Goal: Information Seeking & Learning: Learn about a topic

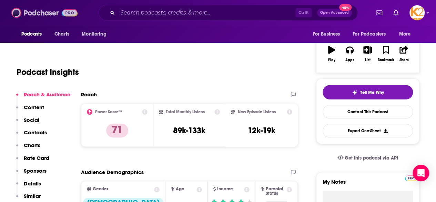
click at [33, 13] on img at bounding box center [44, 12] width 66 height 13
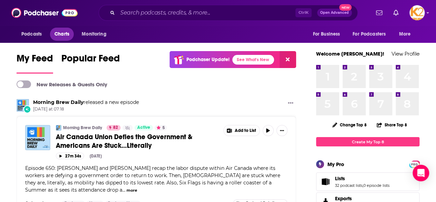
click at [61, 32] on span "Charts" at bounding box center [62, 34] width 15 height 10
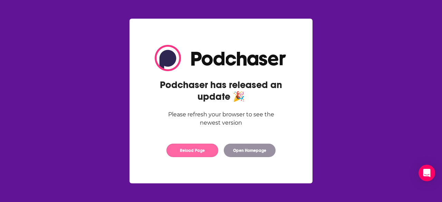
click at [188, 153] on button "Reload Page" at bounding box center [192, 150] width 52 height 13
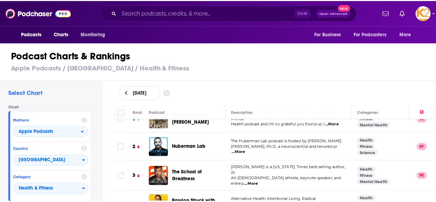
scroll to position [14, 0]
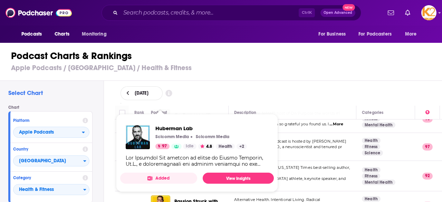
click at [160, 143] on div "Huberman Lab Scicomm Media Scicomm Media 97 Idle 4.8 Health + 2" at bounding box center [200, 137] width 91 height 24
click at [219, 176] on link "View Insights" at bounding box center [238, 178] width 71 height 11
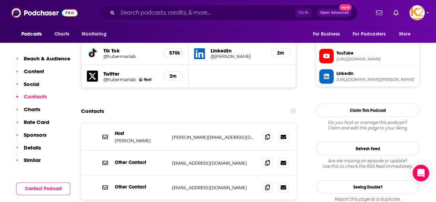
scroll to position [662, 0]
click at [268, 134] on icon at bounding box center [267, 137] width 5 height 6
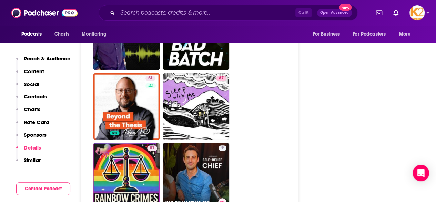
scroll to position [2860, 0]
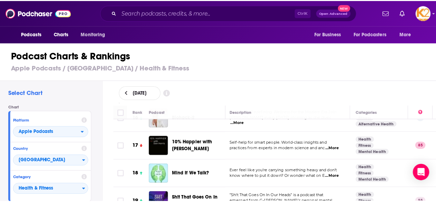
scroll to position [455, 1]
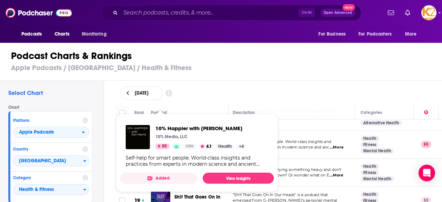
click at [154, 141] on div "10% Happier with Dan Harris 10% Media, LLC 85 Idle 4.1 Health + 4" at bounding box center [186, 137] width 121 height 24
click at [223, 176] on link "View Insights" at bounding box center [238, 178] width 71 height 11
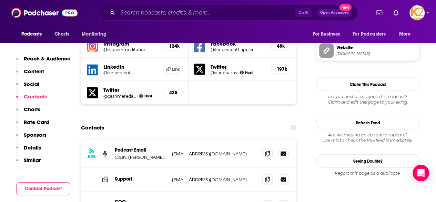
scroll to position [687, 0]
click at [268, 151] on icon at bounding box center [267, 154] width 5 height 6
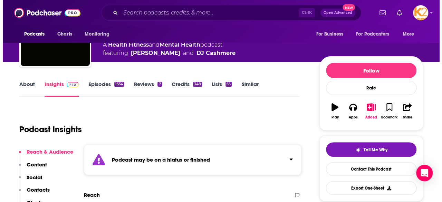
scroll to position [0, 0]
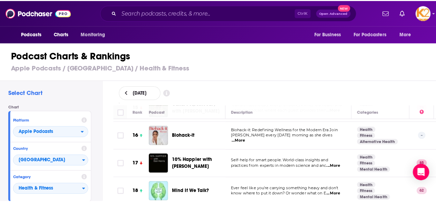
scroll to position [435, 0]
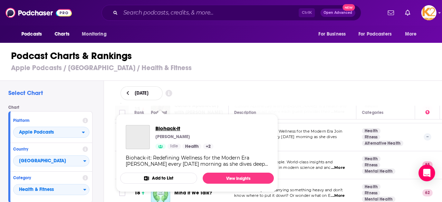
click at [161, 131] on span "Biohack-it" at bounding box center [184, 128] width 58 height 7
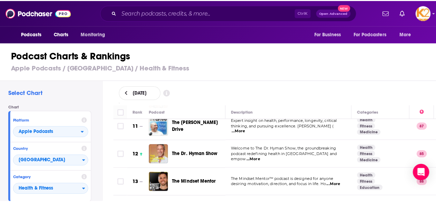
scroll to position [298, 0]
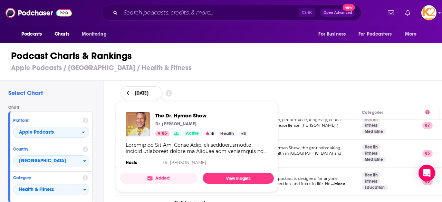
click at [161, 149] on div "Show Podcast Details" at bounding box center [197, 148] width 142 height 12
click at [222, 176] on link "View Insights" at bounding box center [238, 178] width 71 height 11
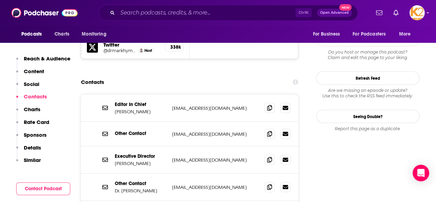
scroll to position [692, 0]
click at [270, 156] on icon at bounding box center [269, 159] width 5 height 6
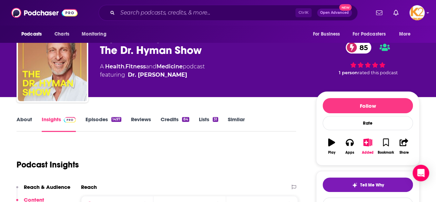
scroll to position [11, 0]
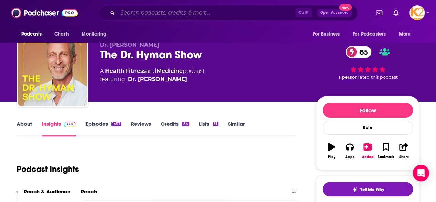
click at [166, 14] on input "Search podcasts, credits, & more..." at bounding box center [207, 12] width 178 height 11
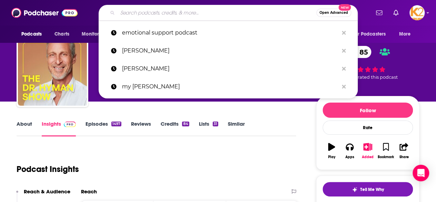
type input "J"
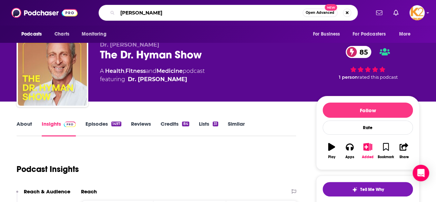
type input "[PERSON_NAME]"
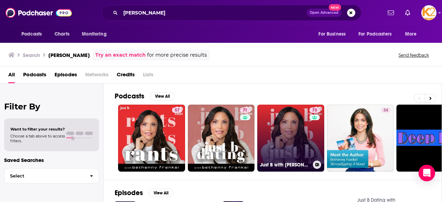
click at [284, 130] on link "73 Just B with Bethenny Frankel" at bounding box center [290, 138] width 67 height 67
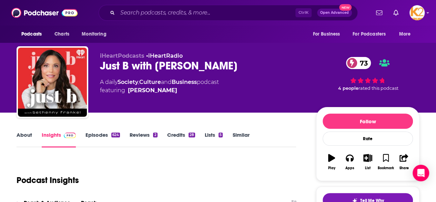
click at [92, 134] on link "Episodes 624" at bounding box center [103, 139] width 35 height 16
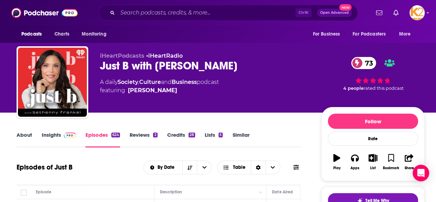
click at [25, 135] on link "About" at bounding box center [25, 139] width 16 height 16
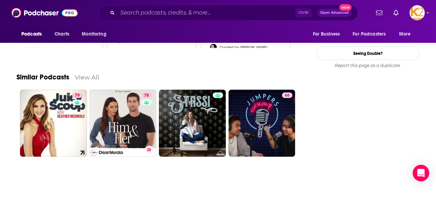
scroll to position [898, 0]
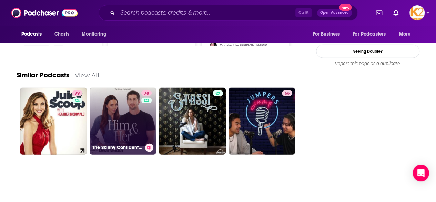
click at [128, 133] on link "78 The Skinny Confidential Him & Her Show" at bounding box center [123, 121] width 67 height 67
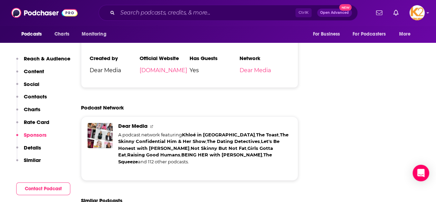
scroll to position [1464, 0]
click at [142, 138] on link "Let's Be Honest with Kristin Cavallari" at bounding box center [198, 144] width 161 height 12
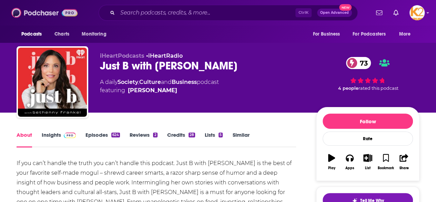
click at [36, 14] on img at bounding box center [44, 12] width 66 height 13
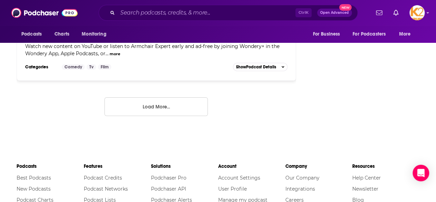
scroll to position [1295, 0]
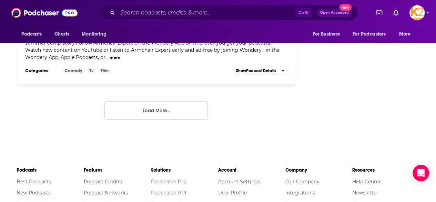
click at [129, 108] on button "Load More..." at bounding box center [157, 110] width 104 height 19
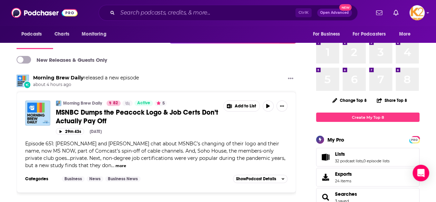
scroll to position [0, 0]
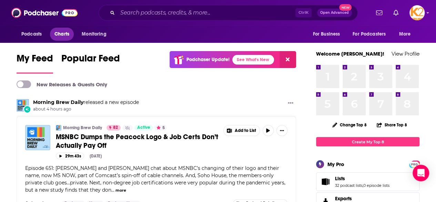
click at [53, 35] on link "Charts" at bounding box center [61, 34] width 23 height 13
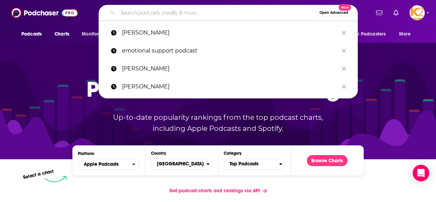
click at [159, 12] on input "Search podcasts, credits, & more..." at bounding box center [217, 12] width 199 height 11
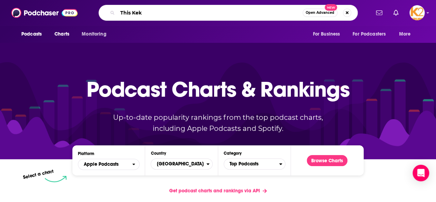
type input "This Keke"
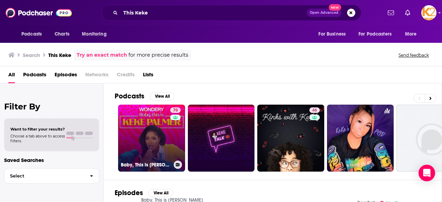
click at [150, 138] on link "70 Baby, This is [PERSON_NAME]" at bounding box center [151, 138] width 67 height 67
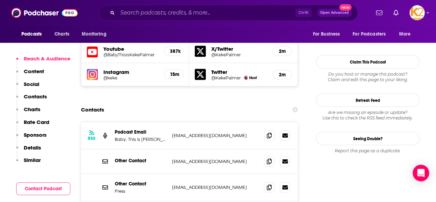
scroll to position [646, 0]
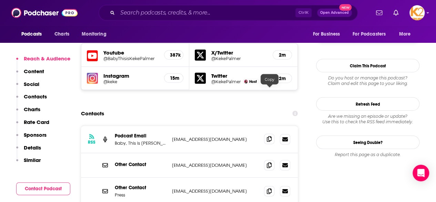
click at [268, 136] on icon at bounding box center [269, 139] width 5 height 6
click at [27, 13] on img at bounding box center [44, 12] width 66 height 13
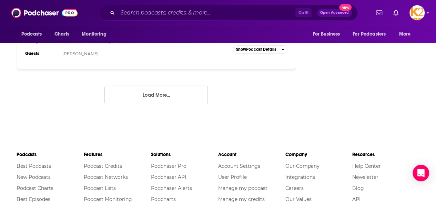
scroll to position [2666, 0]
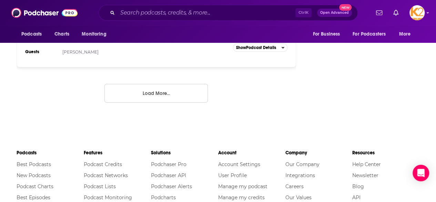
click at [145, 84] on button "Load More..." at bounding box center [157, 93] width 104 height 19
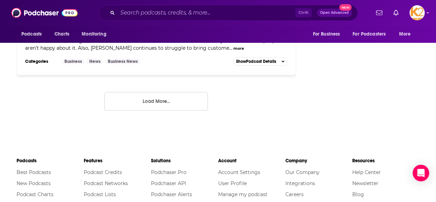
scroll to position [4008, 0]
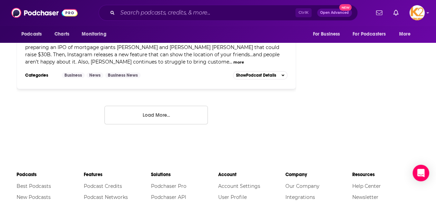
click at [160, 106] on button "Load More..." at bounding box center [157, 115] width 104 height 19
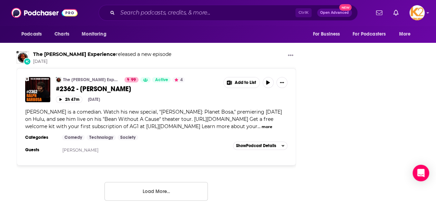
scroll to position [5303, 0]
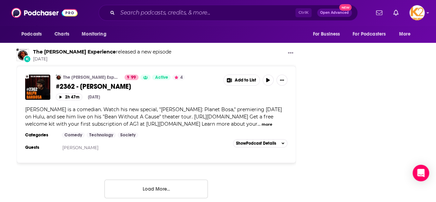
click at [178, 179] on button "Load More..." at bounding box center [157, 188] width 104 height 19
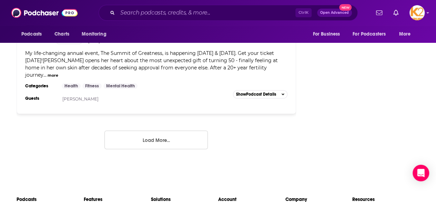
scroll to position [6600, 0]
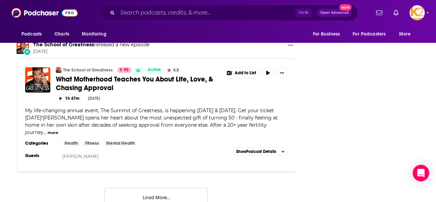
click at [187, 188] on button "Load More..." at bounding box center [157, 197] width 104 height 19
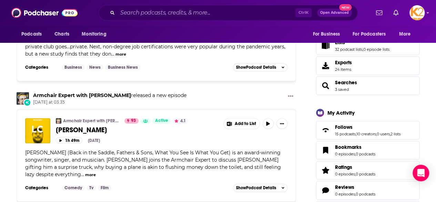
scroll to position [107, 0]
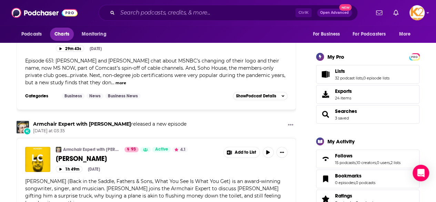
click at [65, 32] on span "Charts" at bounding box center [62, 34] width 15 height 10
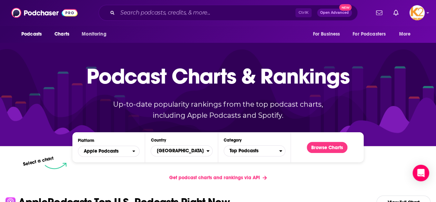
scroll to position [12, 0]
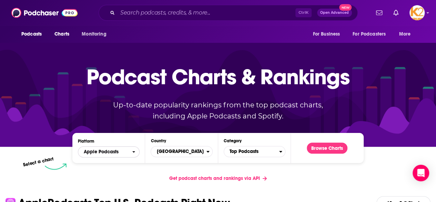
click at [112, 154] on span "Apple Podcasts" at bounding box center [101, 151] width 35 height 5
click at [106, 177] on div "Apple Podcasts Spotify" at bounding box center [109, 168] width 62 height 23
click at [108, 173] on span "Spotify" at bounding box center [108, 173] width 53 height 4
click at [326, 147] on button "Browse Charts" at bounding box center [327, 147] width 41 height 11
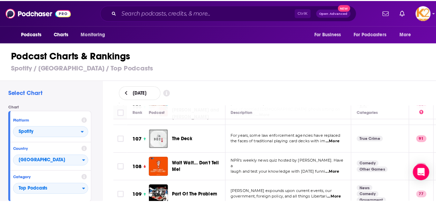
scroll to position [3031, 0]
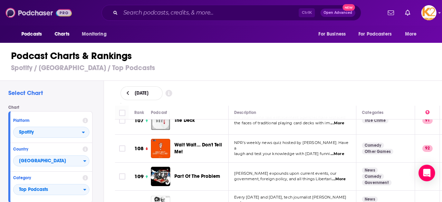
click at [43, 9] on img at bounding box center [39, 12] width 66 height 13
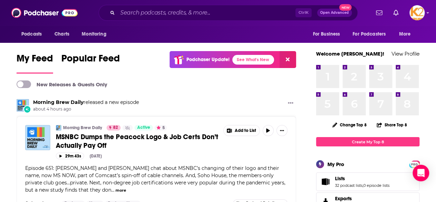
scroll to position [0, 0]
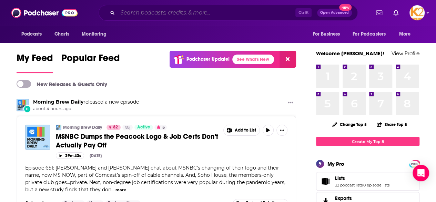
click at [154, 17] on input "Search podcasts, credits, & more..." at bounding box center [207, 12] width 178 height 11
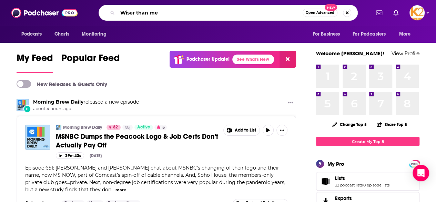
type input "Wiser than me"
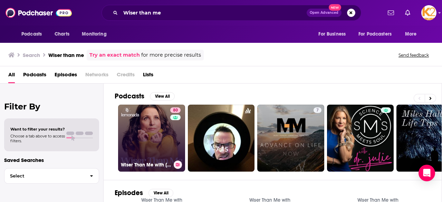
click at [147, 110] on link "80 Wiser Than Me with [PERSON_NAME]" at bounding box center [151, 138] width 67 height 67
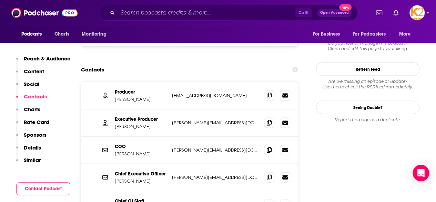
scroll to position [684, 0]
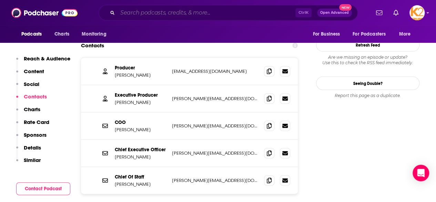
click at [144, 13] on input "Search podcasts, credits, & more..." at bounding box center [207, 12] width 178 height 11
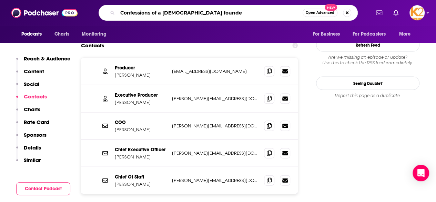
type input "Confessions of a [DEMOGRAPHIC_DATA] founder"
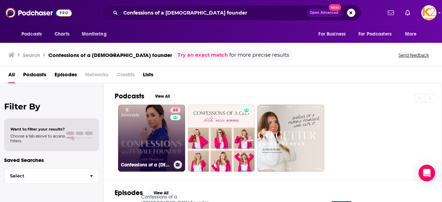
click at [165, 139] on link "69 Confessions of a [DEMOGRAPHIC_DATA] Founder with [PERSON_NAME]" at bounding box center [151, 138] width 67 height 67
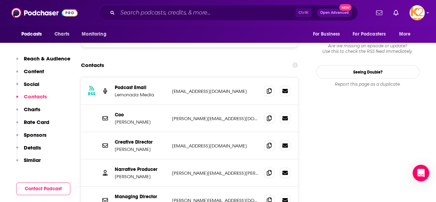
scroll to position [651, 0]
